Goal: Information Seeking & Learning: Find specific fact

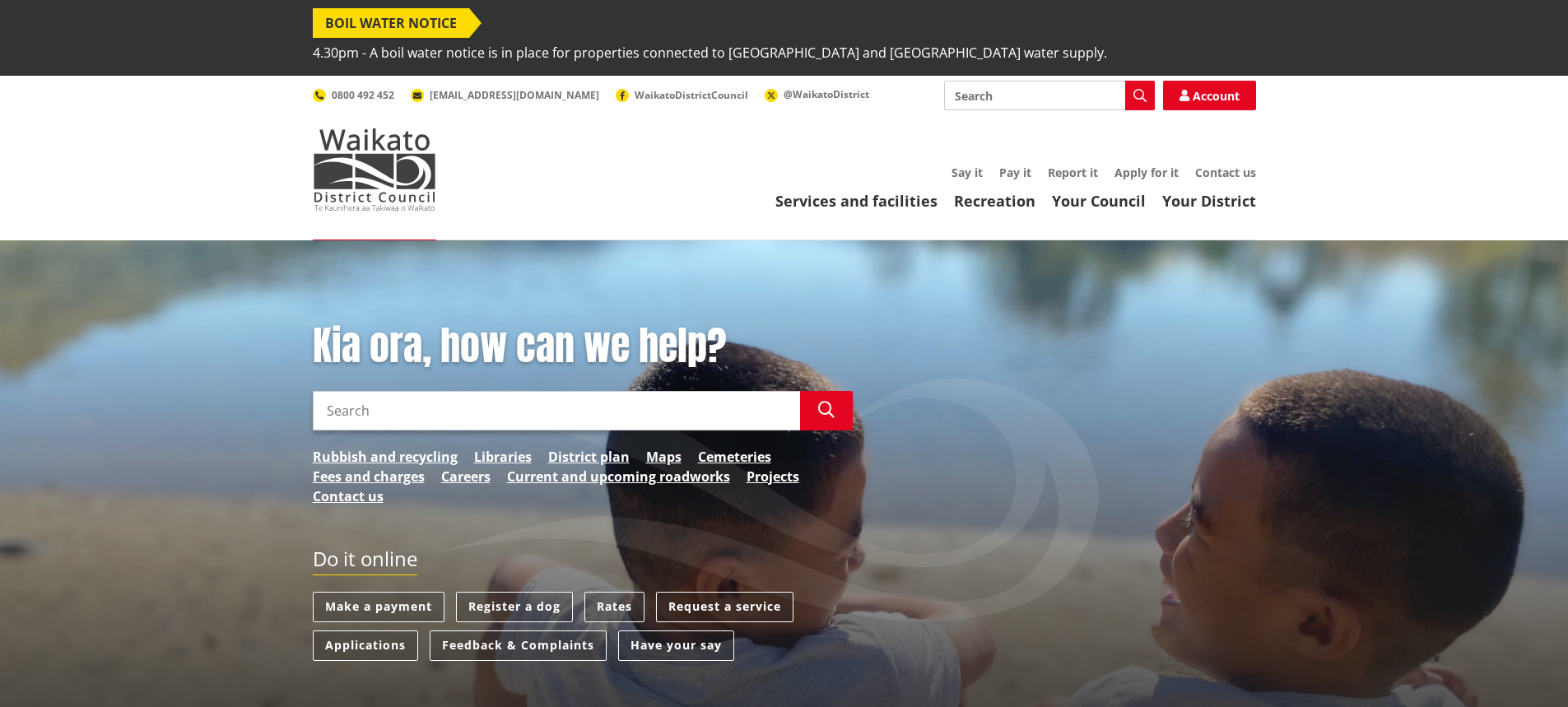
click at [502, 391] on input "Search" at bounding box center [556, 410] width 488 height 39
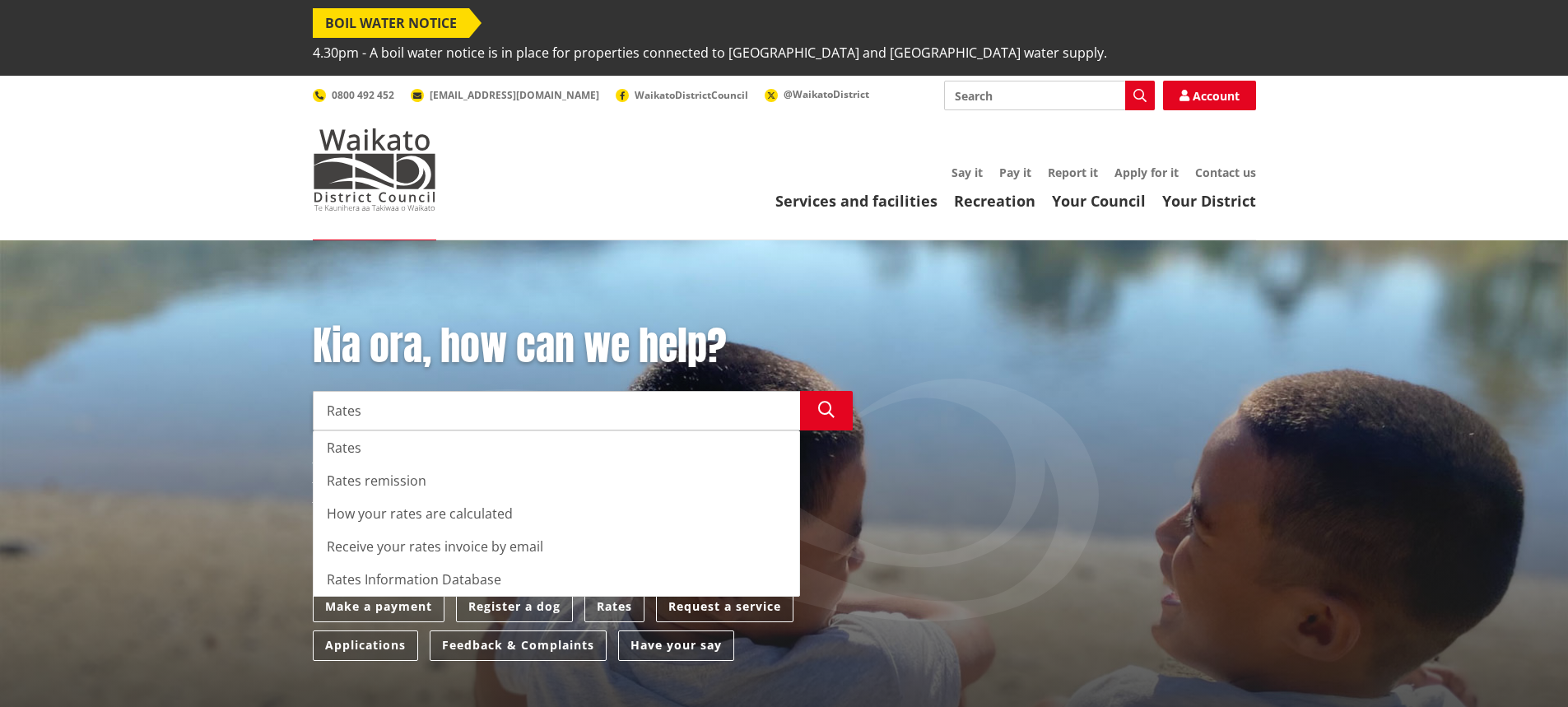
type input "Rates"
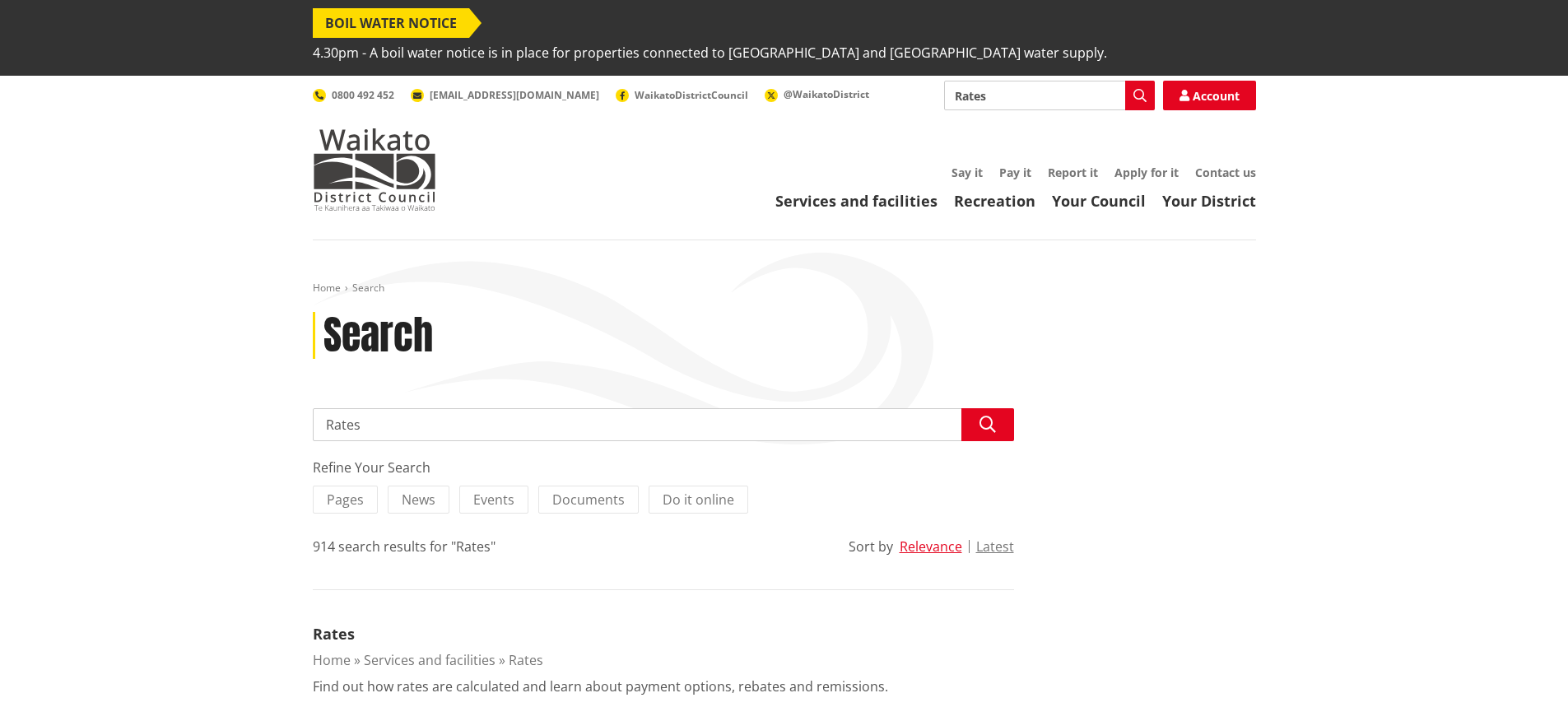
click at [468, 408] on input "Rates" at bounding box center [663, 424] width 702 height 33
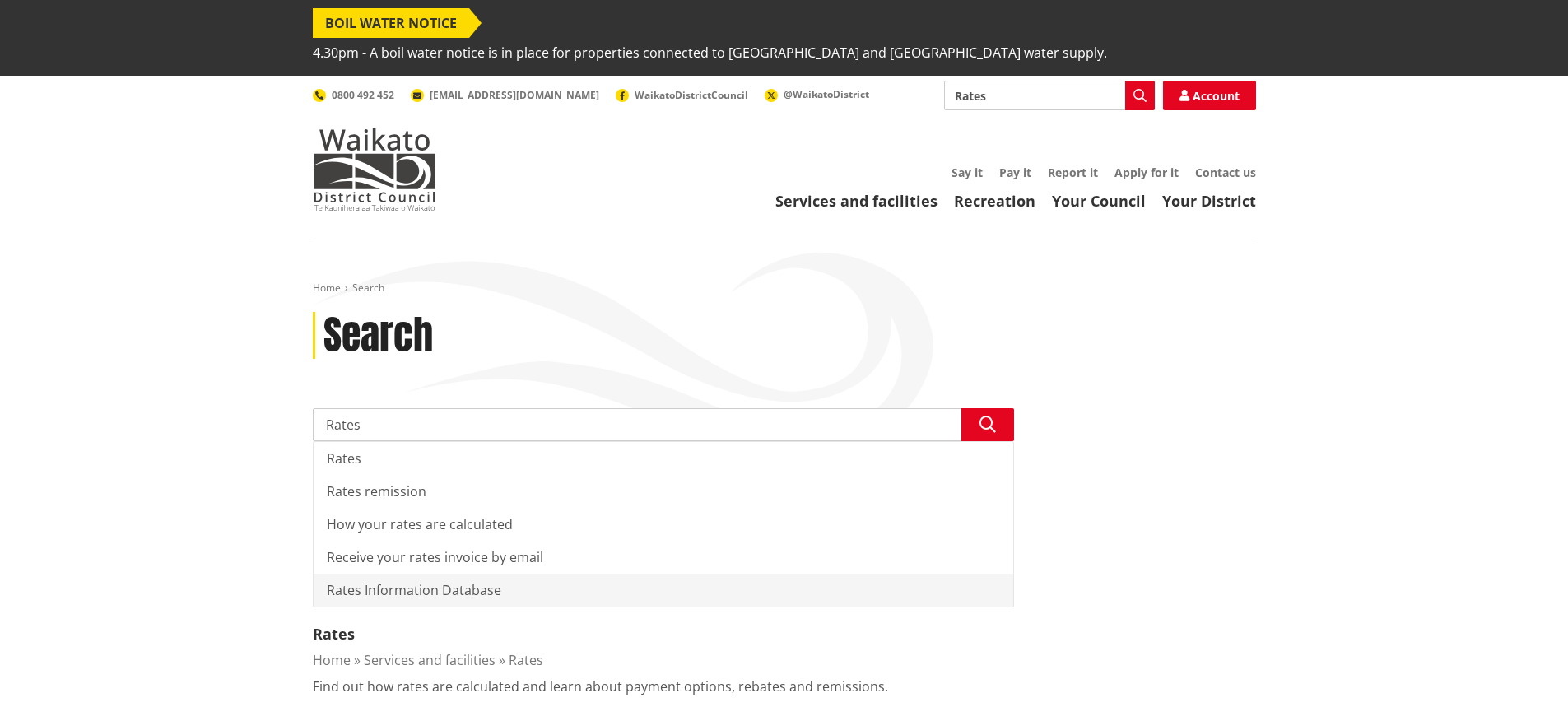
click at [563, 574] on div "Rates Information Database" at bounding box center [663, 590] width 700 height 33
type input "Rates Information Database"
